Goal: Task Accomplishment & Management: Use online tool/utility

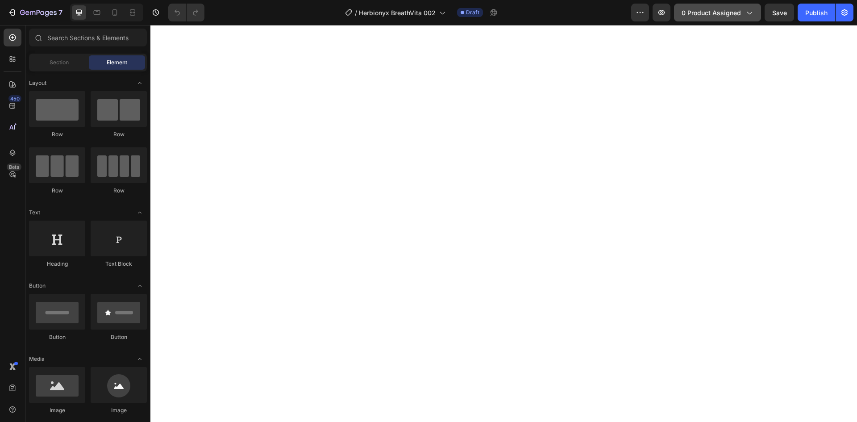
click at [702, 8] on span "0 product assigned" at bounding box center [711, 12] width 59 height 9
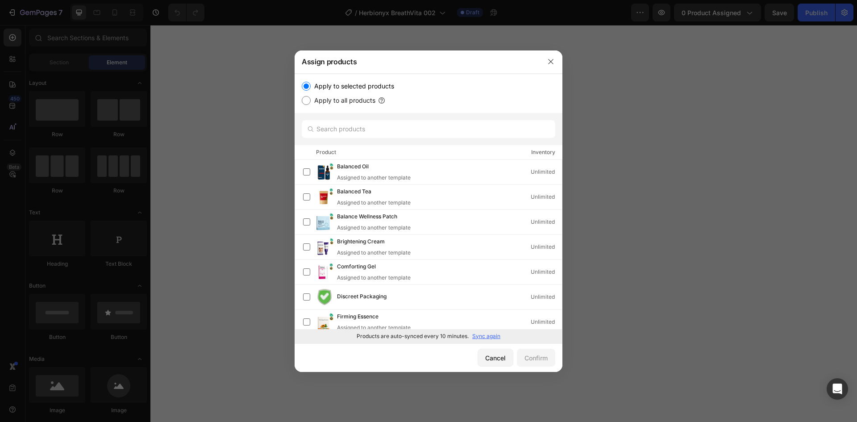
click at [480, 335] on p "Sync again" at bounding box center [486, 336] width 28 height 8
click at [338, 132] on input "text" at bounding box center [429, 129] width 254 height 18
paste input "Calming Spray"
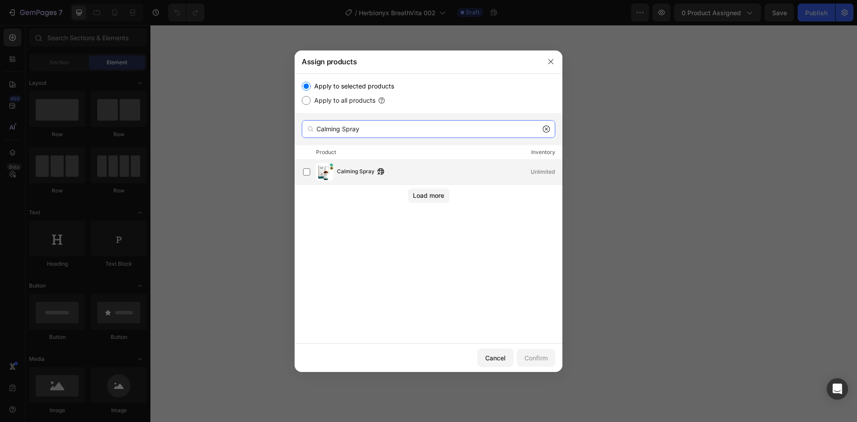
type input "Calming Spray"
click at [353, 173] on span "Calming Spray" at bounding box center [356, 172] width 38 height 10
drag, startPoint x: 550, startPoint y: 363, endPoint x: 545, endPoint y: 363, distance: 4.5
click at [550, 363] on button "Confirm" at bounding box center [536, 358] width 38 height 18
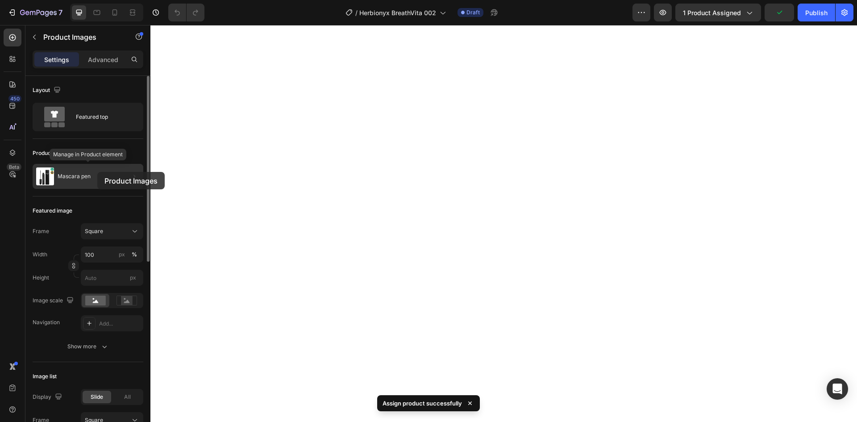
click at [87, 174] on p "Mascara pen" at bounding box center [74, 176] width 33 height 6
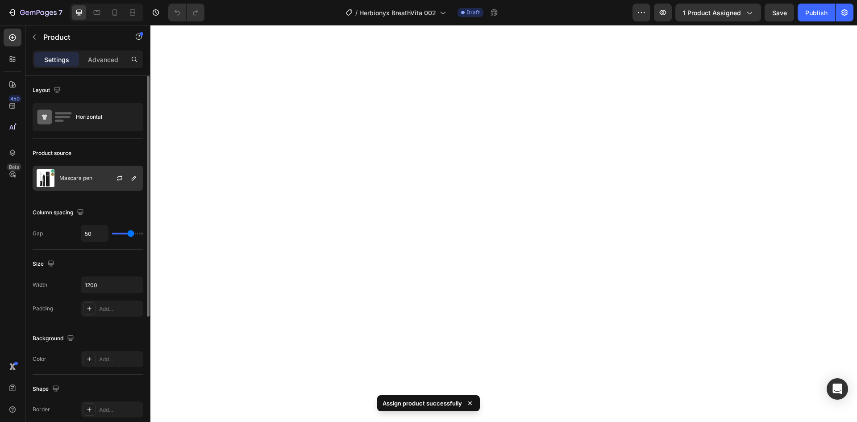
click at [87, 177] on p "Mascara pen" at bounding box center [75, 178] width 33 height 6
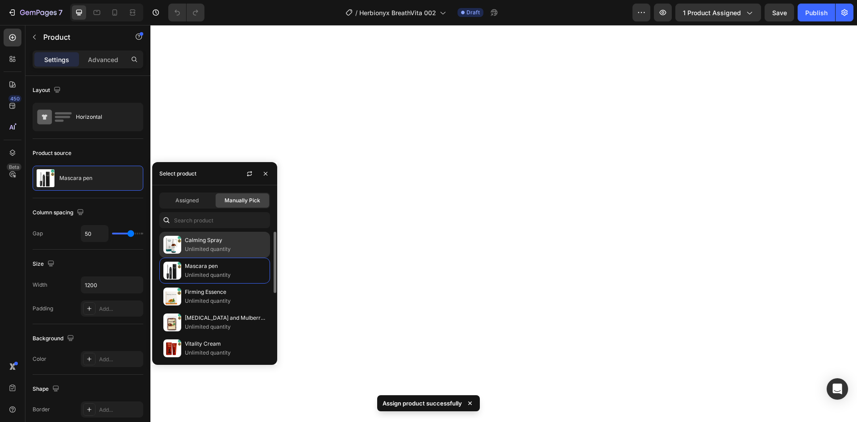
click at [210, 243] on p "Calming Spray" at bounding box center [225, 240] width 81 height 9
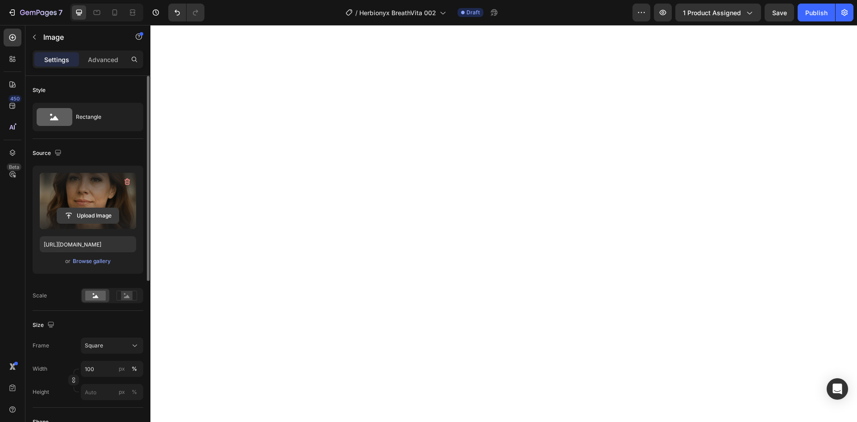
click at [92, 213] on input "file" at bounding box center [88, 215] width 62 height 15
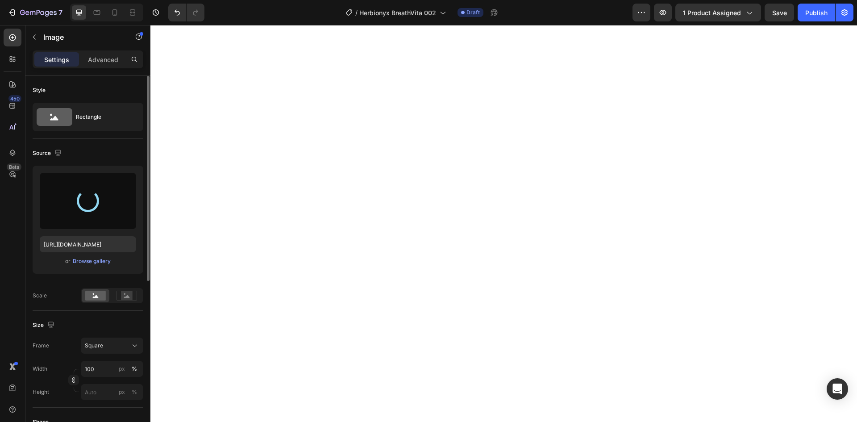
type input "[URL][DOMAIN_NAME]"
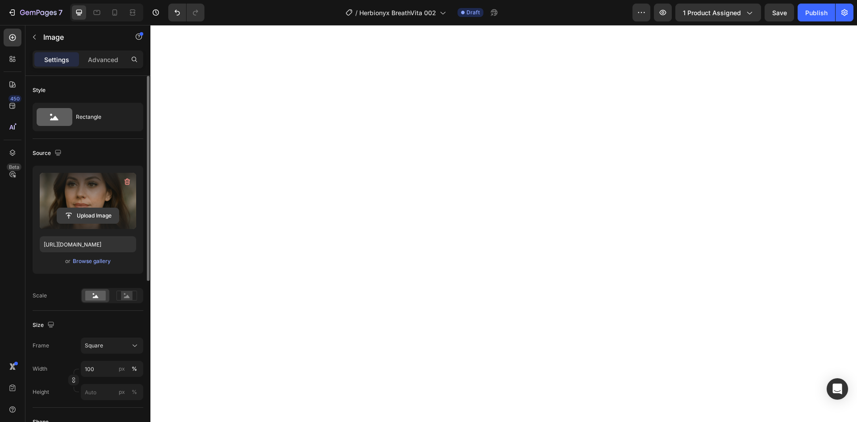
click at [97, 215] on input "file" at bounding box center [88, 215] width 62 height 15
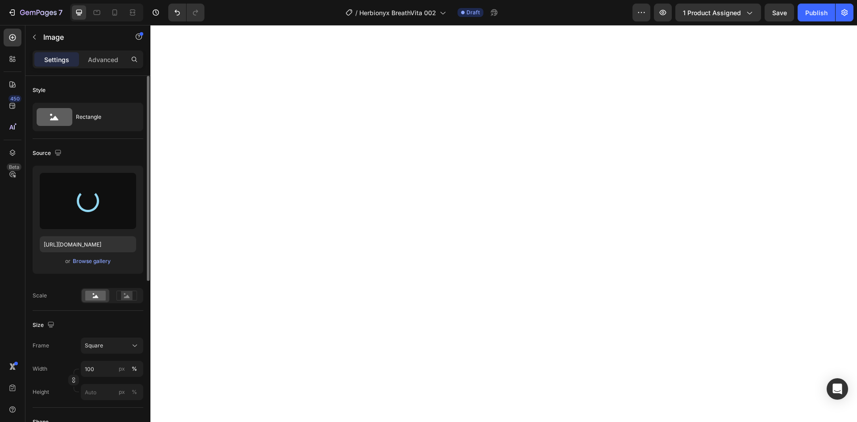
type input "[URL][DOMAIN_NAME]"
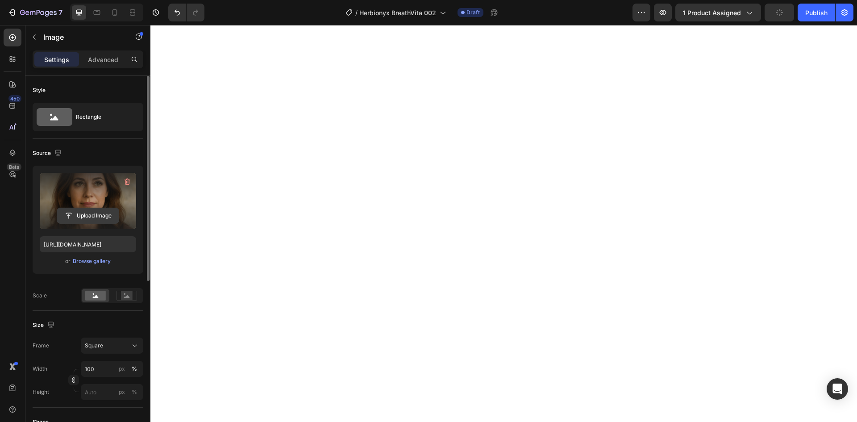
click at [93, 213] on input "file" at bounding box center [88, 215] width 62 height 15
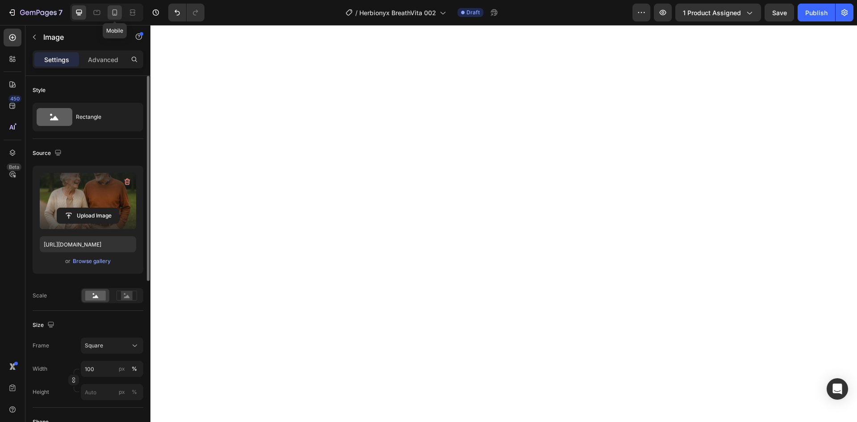
click at [116, 14] on icon at bounding box center [114, 12] width 9 height 9
type input "[URL][DOMAIN_NAME]"
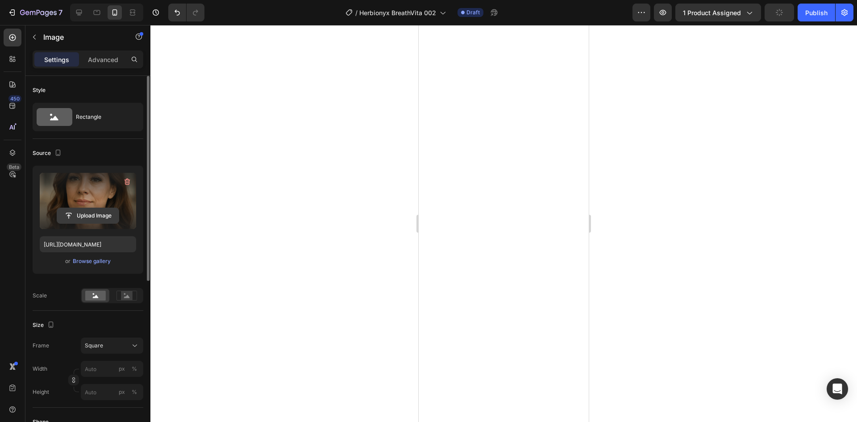
click at [96, 215] on input "file" at bounding box center [88, 215] width 62 height 15
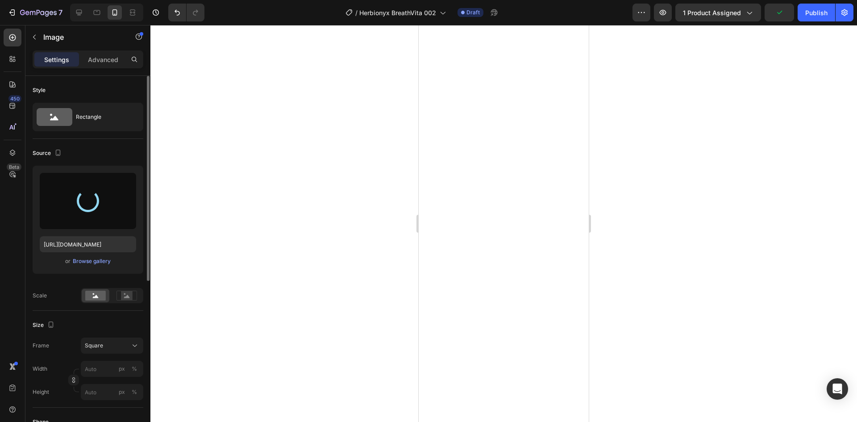
type input "[URL][DOMAIN_NAME]"
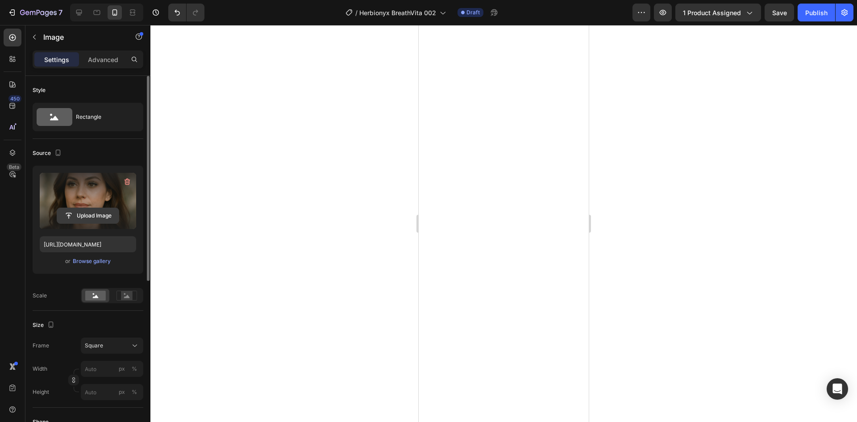
click at [92, 214] on input "file" at bounding box center [88, 215] width 62 height 15
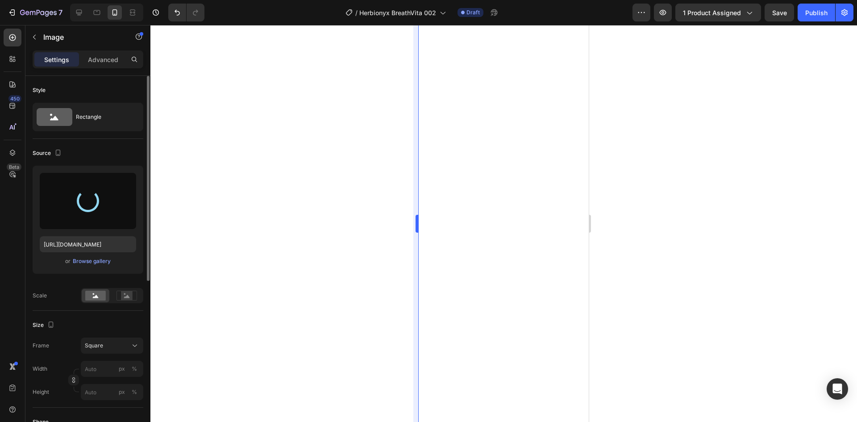
type input "[URL][DOMAIN_NAME]"
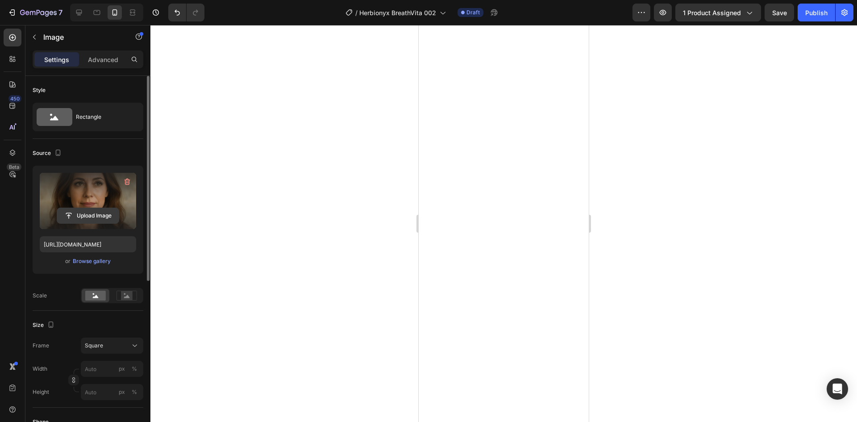
click at [84, 213] on input "file" at bounding box center [88, 215] width 62 height 15
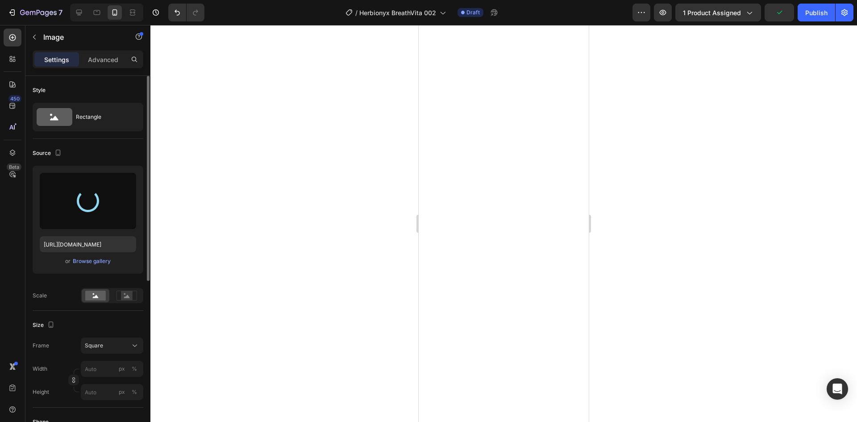
type input "[URL][DOMAIN_NAME]"
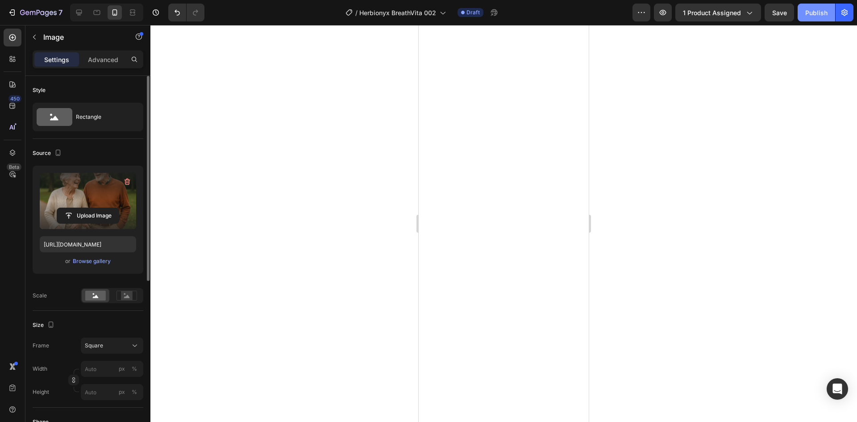
drag, startPoint x: 814, startPoint y: 13, endPoint x: 811, endPoint y: 21, distance: 8.5
click at [814, 13] on div "Publish" at bounding box center [816, 12] width 22 height 9
